Goal: Task Accomplishment & Management: Manage account settings

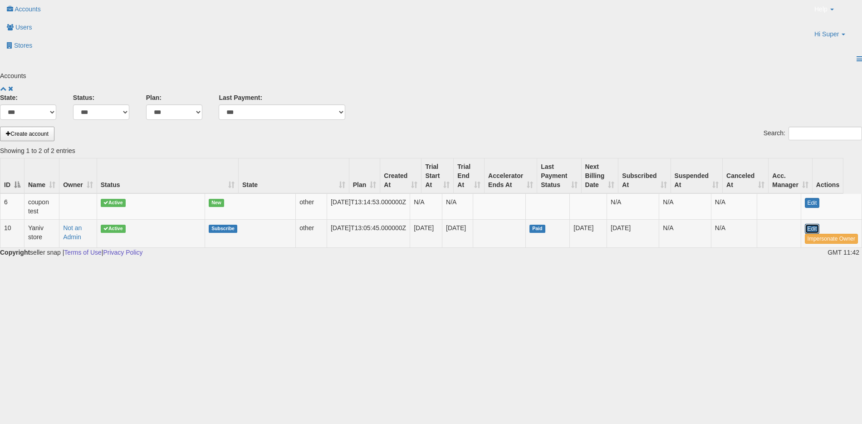
click at [805, 224] on link "Edit" at bounding box center [812, 229] width 15 height 10
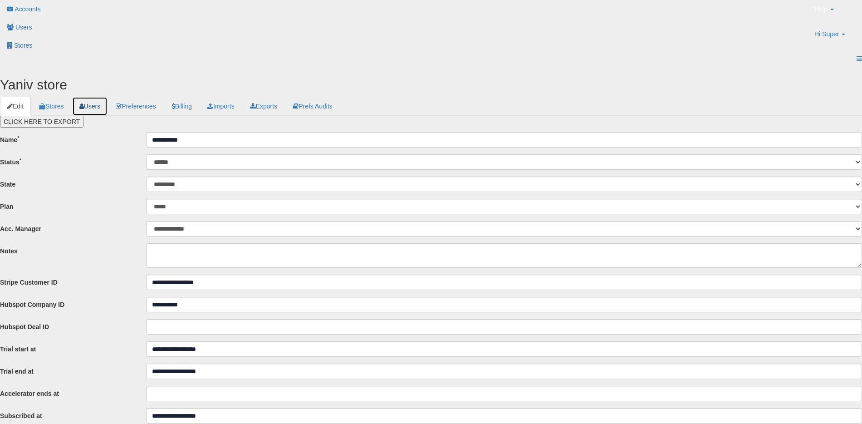
click at [108, 97] on link "Users" at bounding box center [90, 106] width 36 height 19
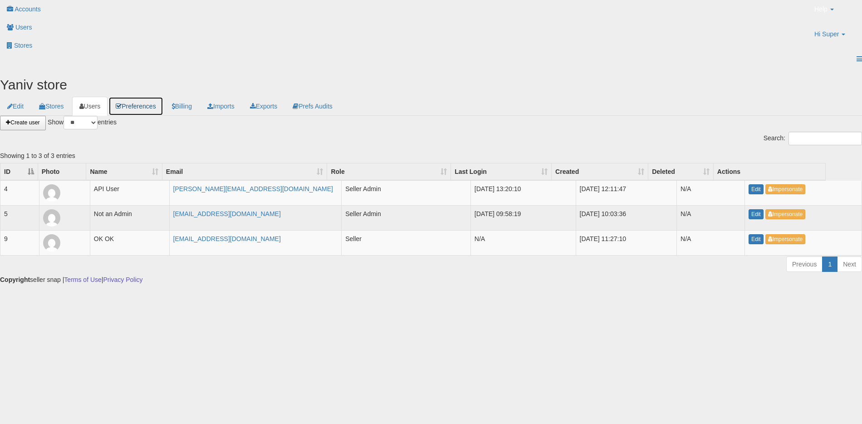
click at [163, 97] on link "Preferences" at bounding box center [135, 106] width 54 height 19
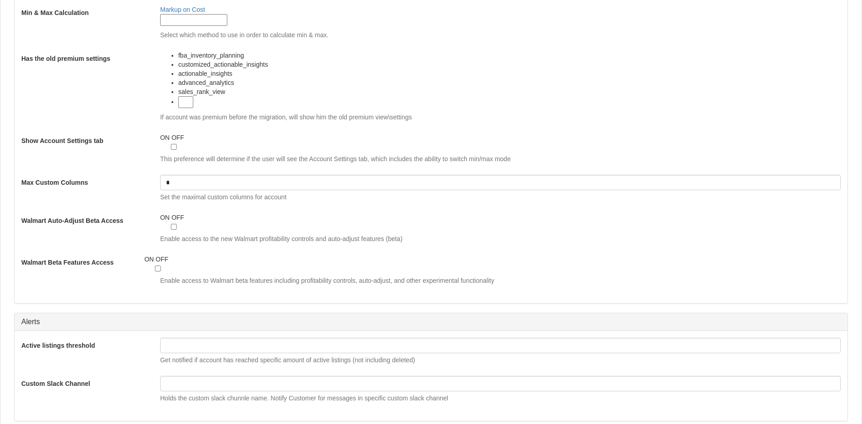
scroll to position [866, 0]
click at [183, 256] on div "ON OFF" at bounding box center [165, 265] width 42 height 19
click at [168, 257] on span "OFF" at bounding box center [162, 260] width 13 height 7
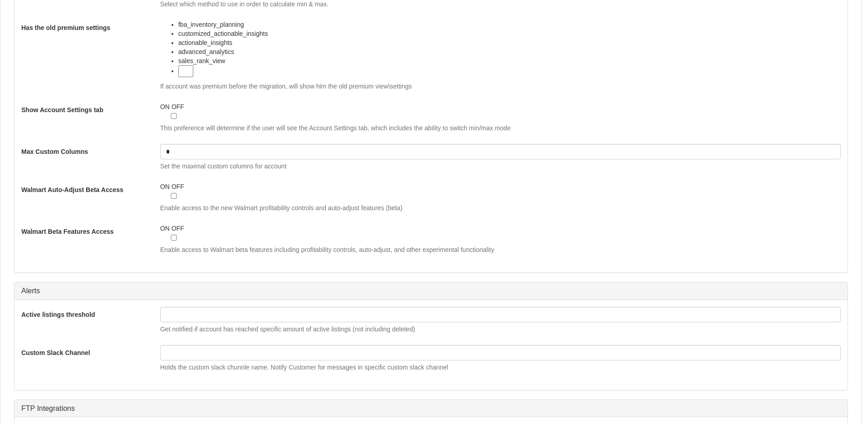
scroll to position [1174, 0]
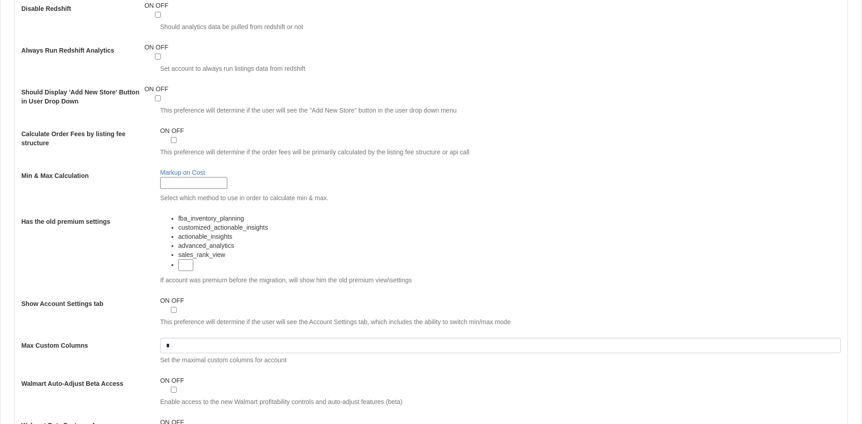
scroll to position [703, 0]
click at [170, 419] on span "ON" at bounding box center [165, 422] width 10 height 7
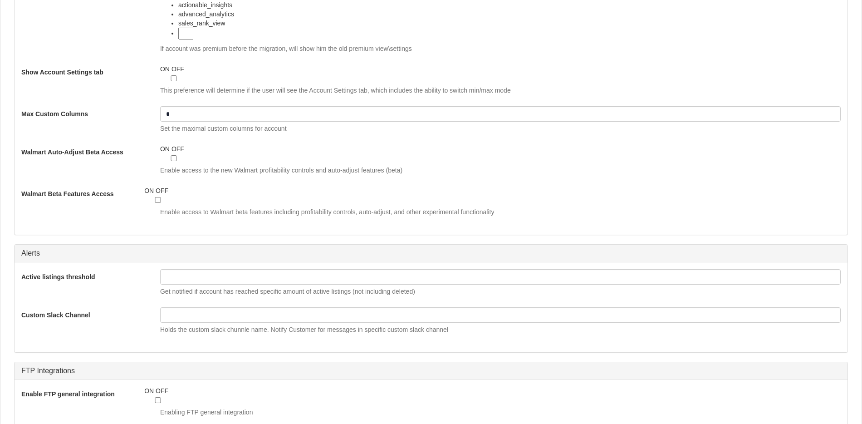
scroll to position [1174, 0]
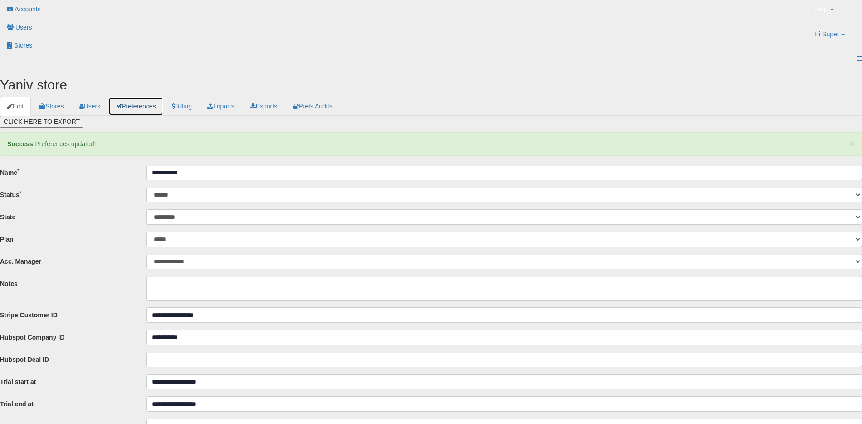
click at [163, 97] on link "Preferences" at bounding box center [135, 106] width 54 height 19
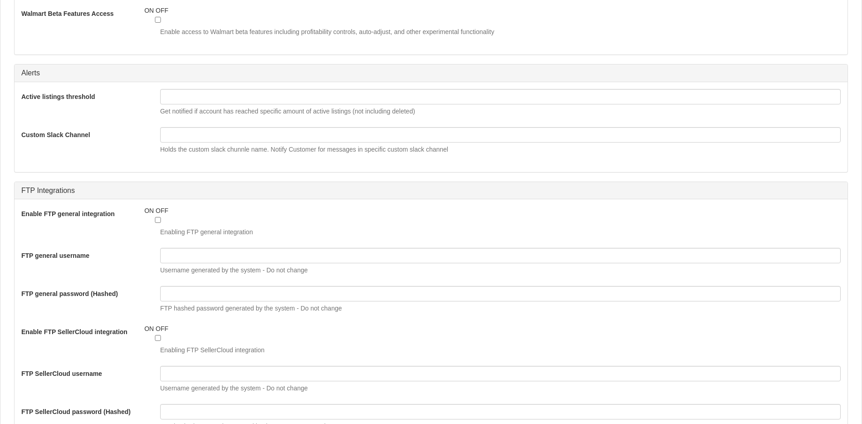
scroll to position [1174, 0]
